Goal: Transaction & Acquisition: Book appointment/travel/reservation

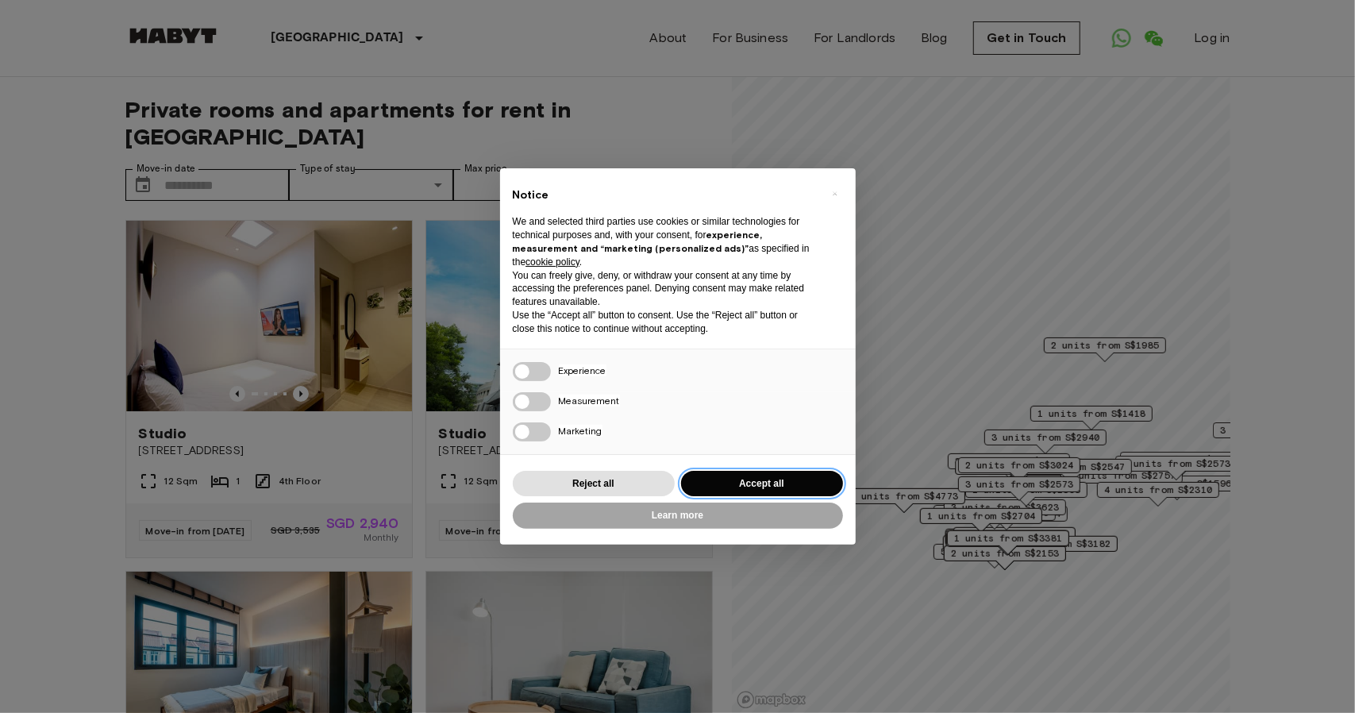
click at [742, 477] on button "Accept all" at bounding box center [762, 484] width 162 height 26
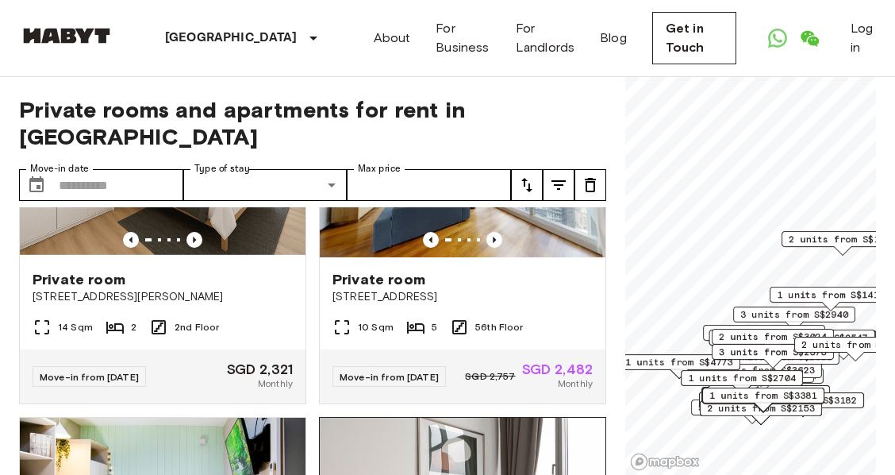
scroll to position [2274, 0]
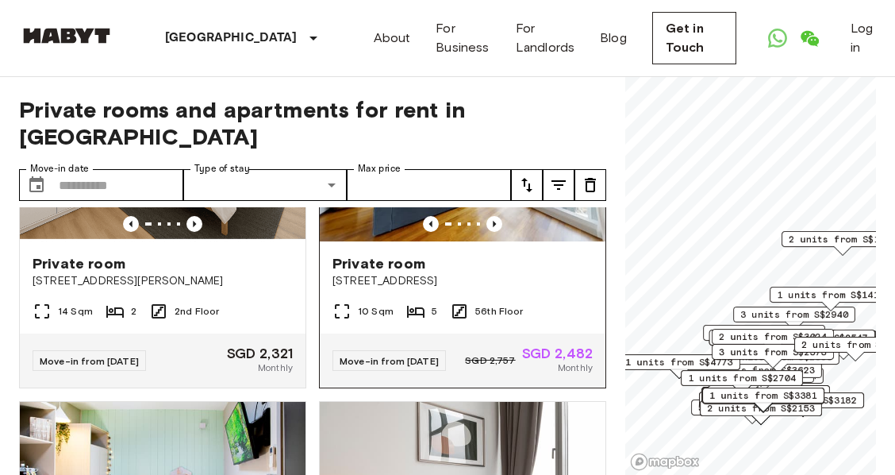
click at [470, 241] on img at bounding box center [463, 146] width 286 height 190
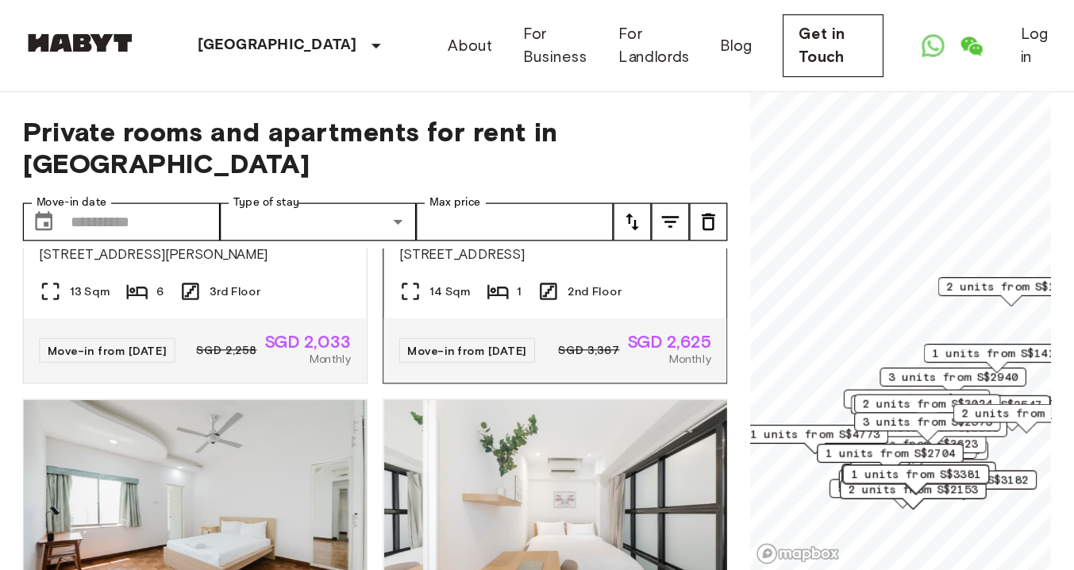
scroll to position [3414, 0]
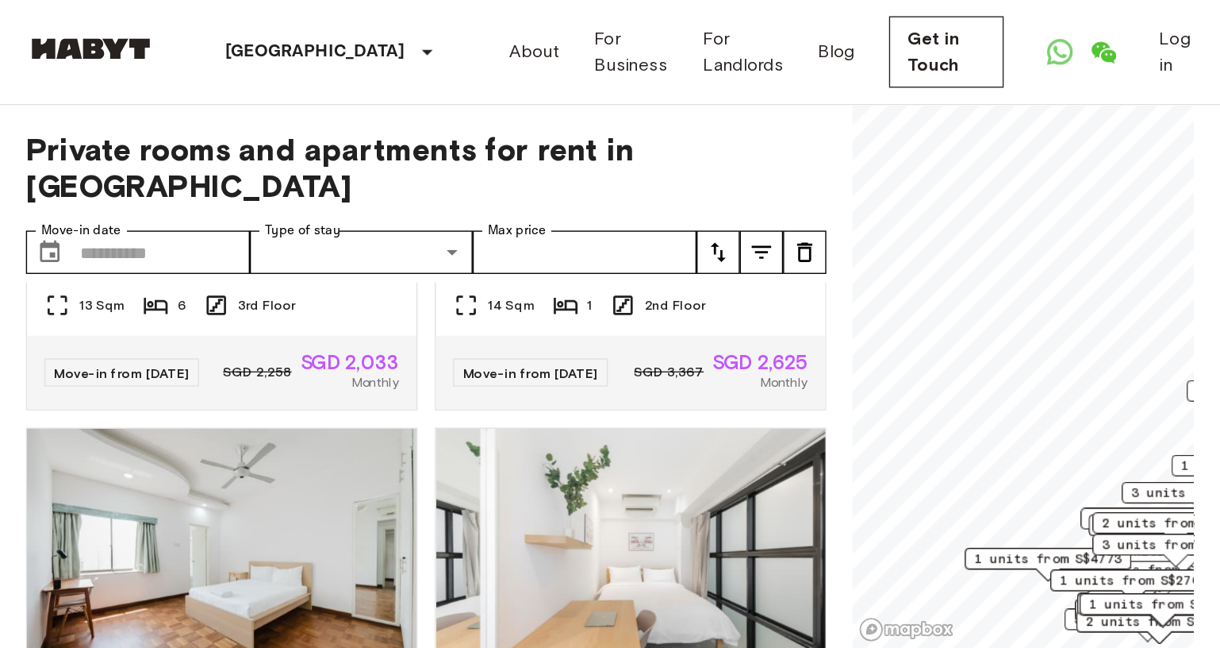
scroll to position [3393, 0]
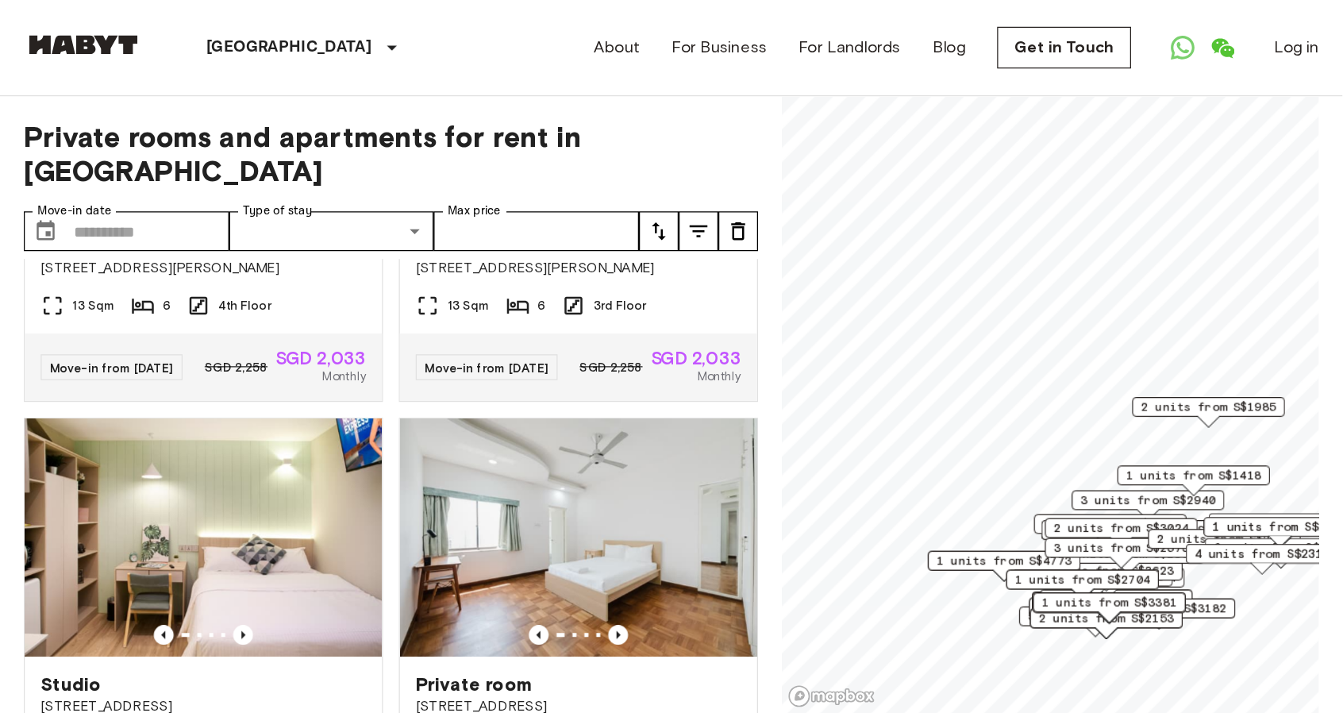
scroll to position [3393, 0]
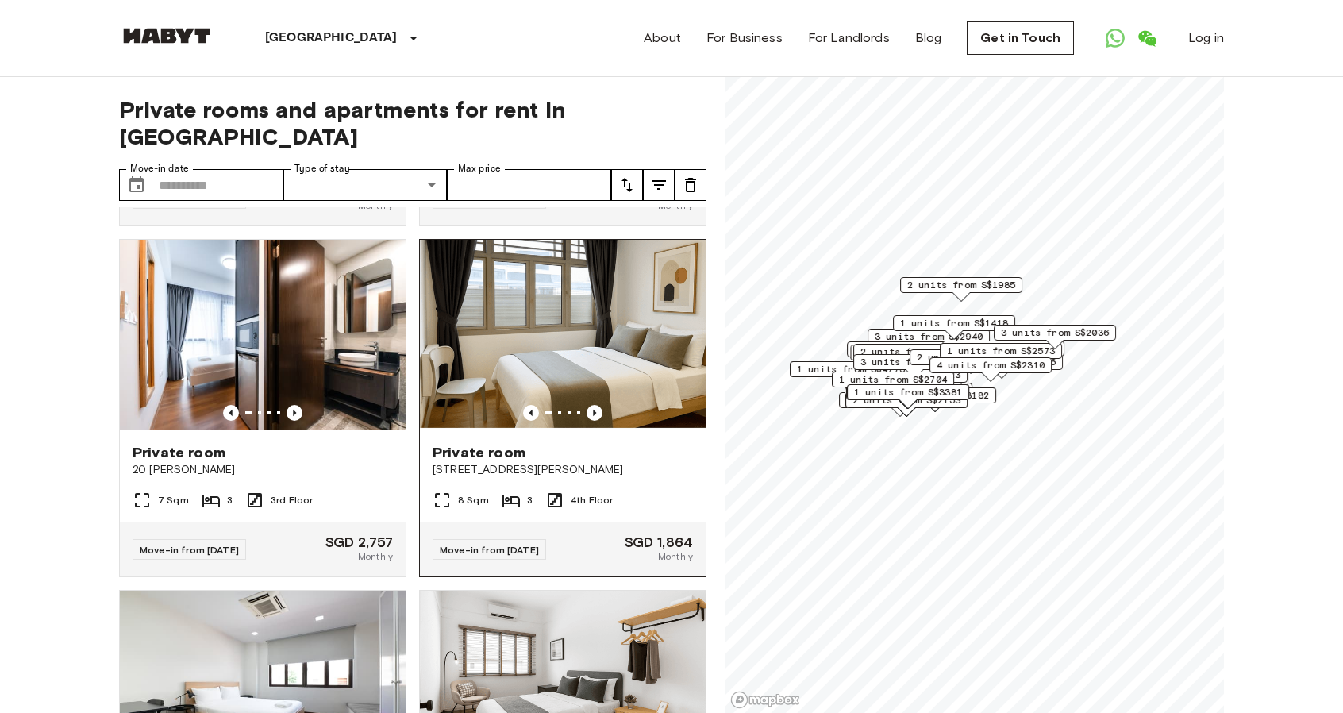
scroll to position [7287, 0]
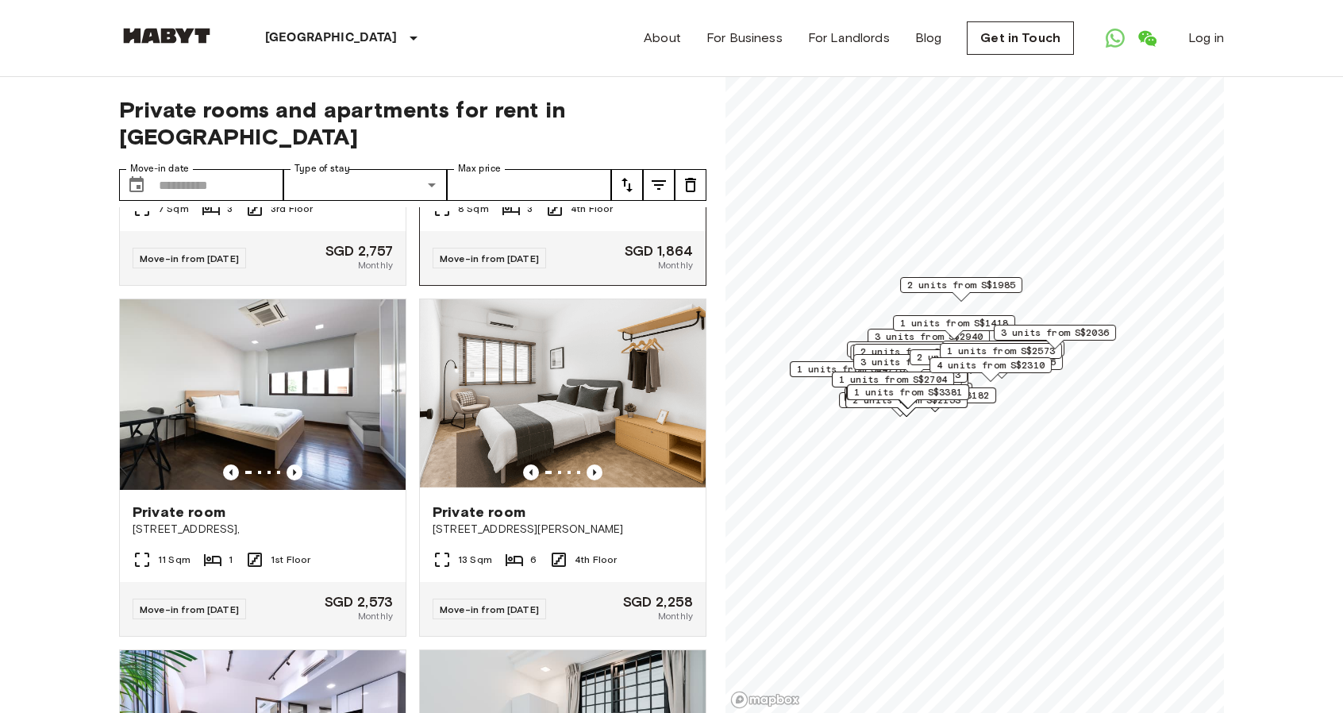
click at [576, 199] on div "Private room 16 Hamilton Road" at bounding box center [563, 169] width 286 height 60
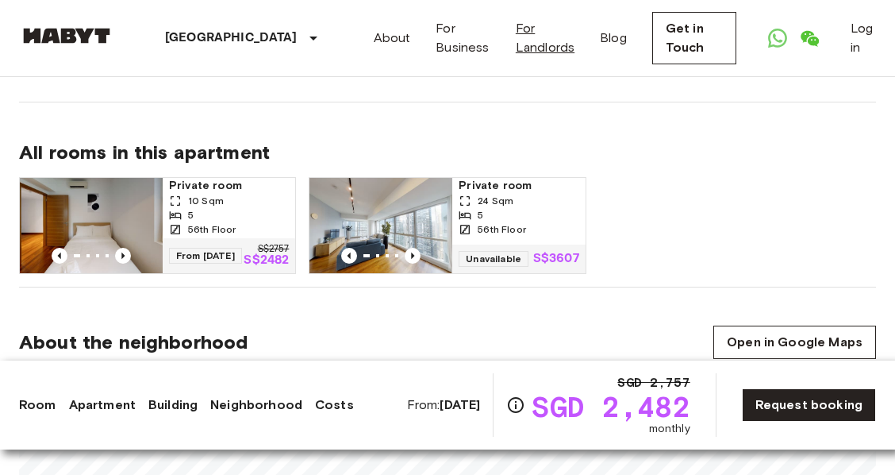
scroll to position [846, 0]
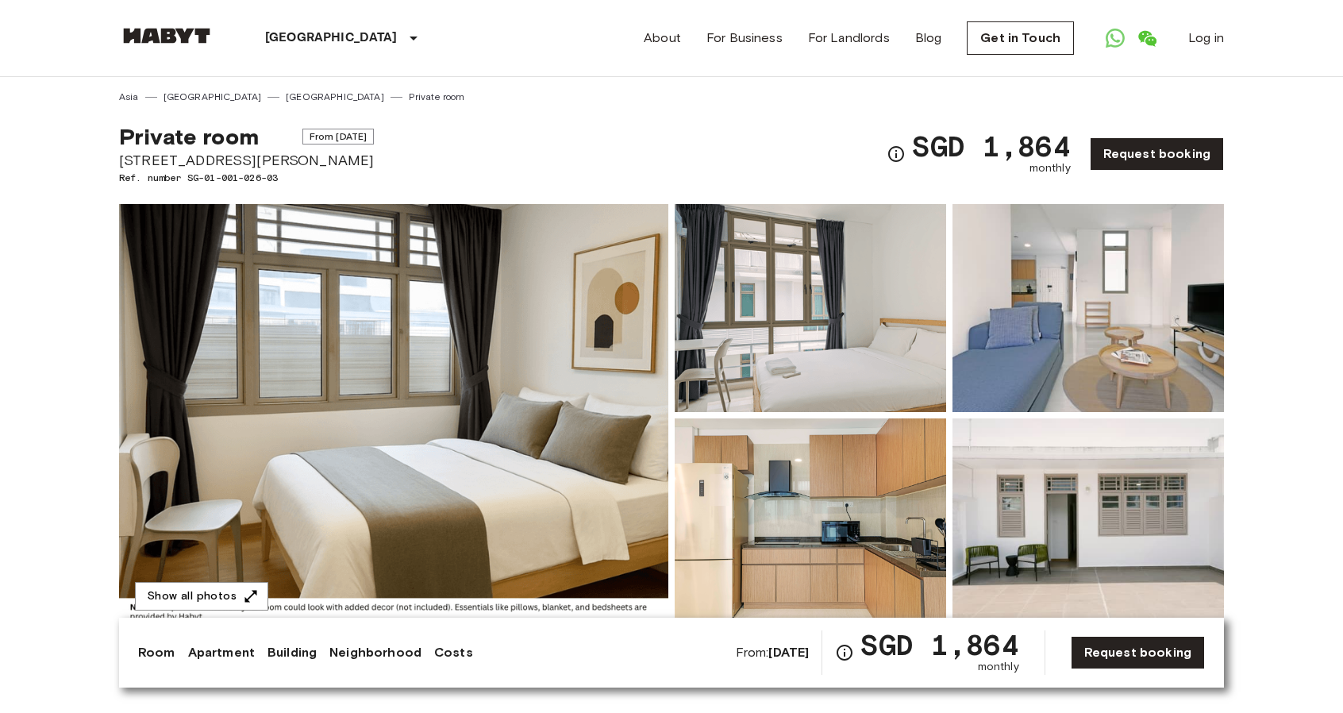
click at [778, 283] on img at bounding box center [810, 308] width 271 height 208
